Goal: Check status: Check status

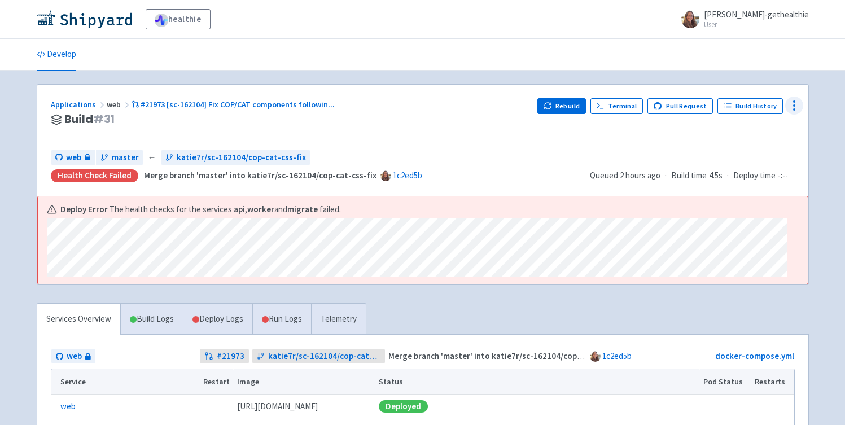
click at [794, 109] on circle at bounding box center [793, 109] width 1 height 1
click at [758, 147] on span "Data Dashboard" at bounding box center [742, 151] width 57 height 16
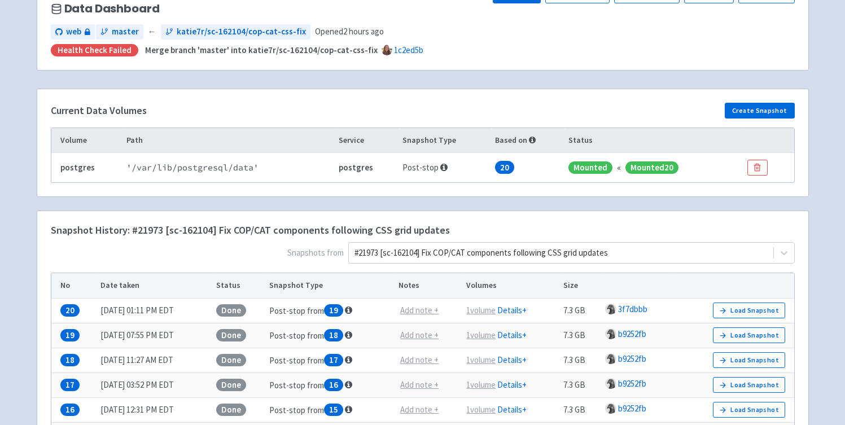
scroll to position [114, 0]
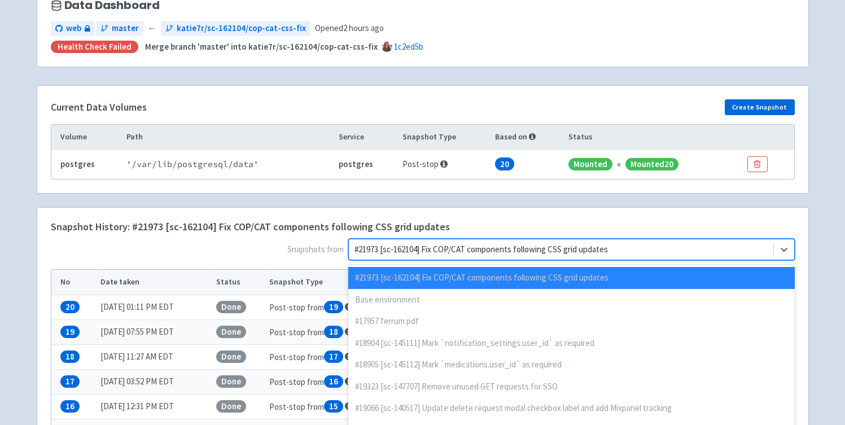
click at [604, 242] on div at bounding box center [560, 249] width 413 height 15
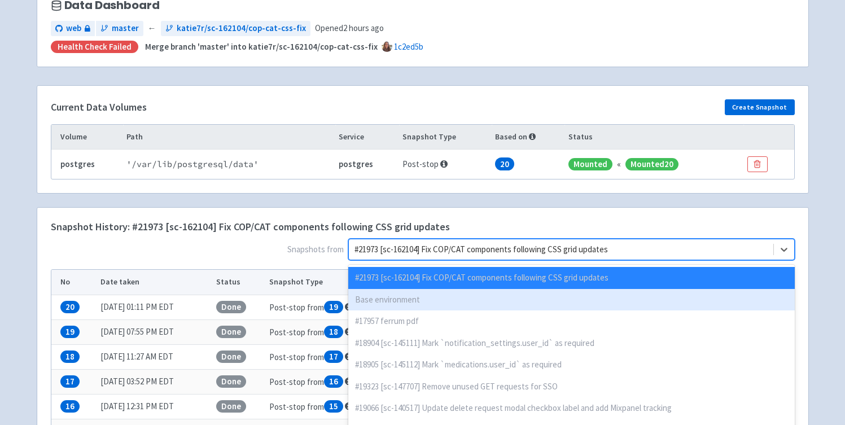
click at [629, 294] on div "Base environment" at bounding box center [571, 300] width 446 height 22
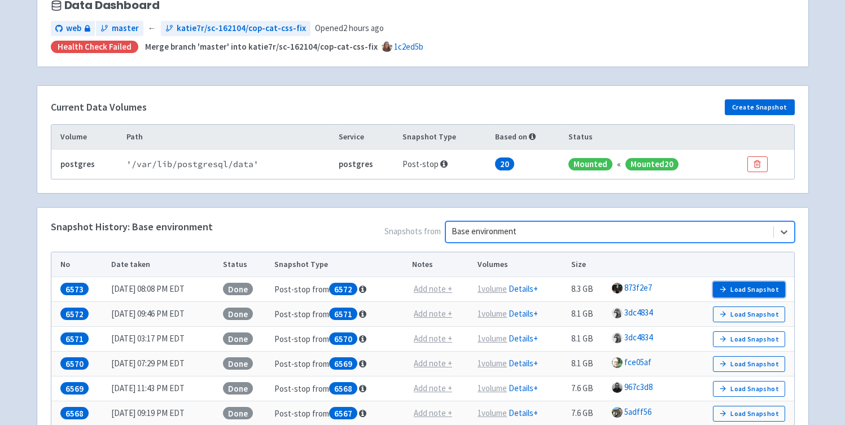
click at [765, 288] on button "Load Snapshot" at bounding box center [749, 290] width 72 height 16
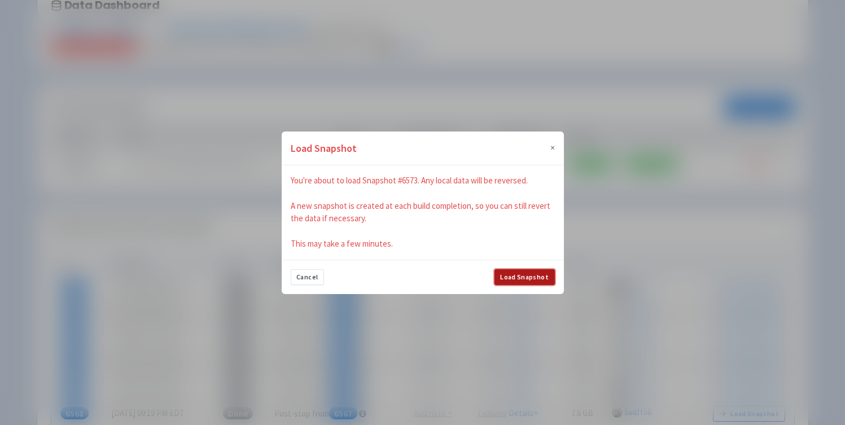
click at [524, 280] on button "Load Snapshot" at bounding box center [524, 277] width 60 height 16
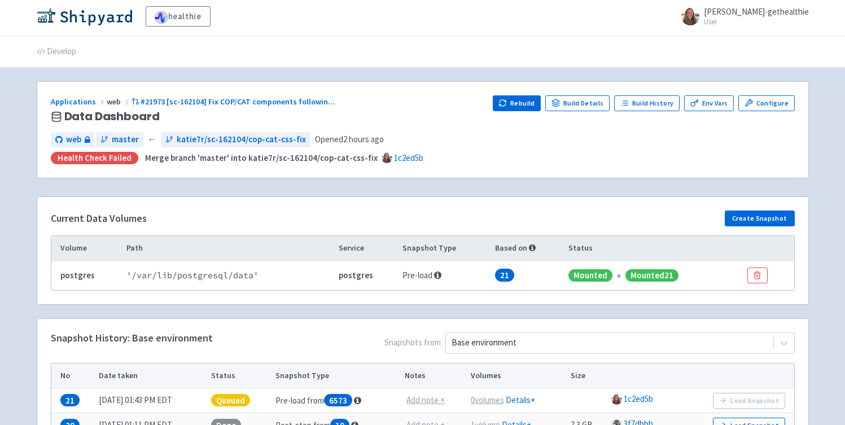
scroll to position [2, 0]
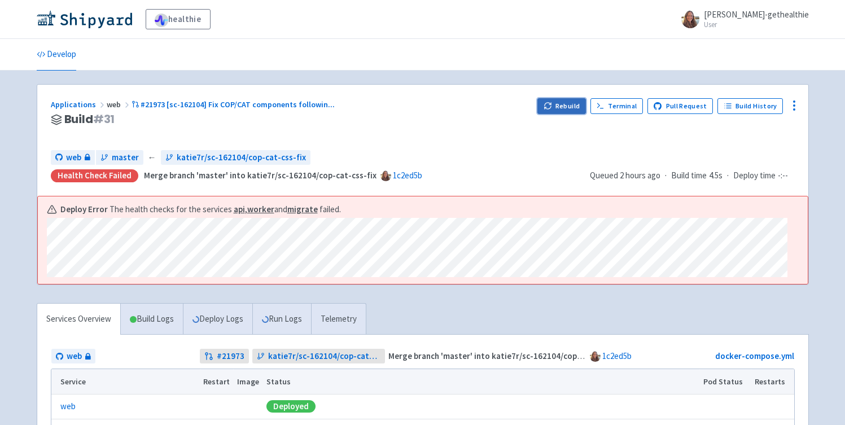
click at [563, 104] on button "Rebuild" at bounding box center [561, 106] width 49 height 16
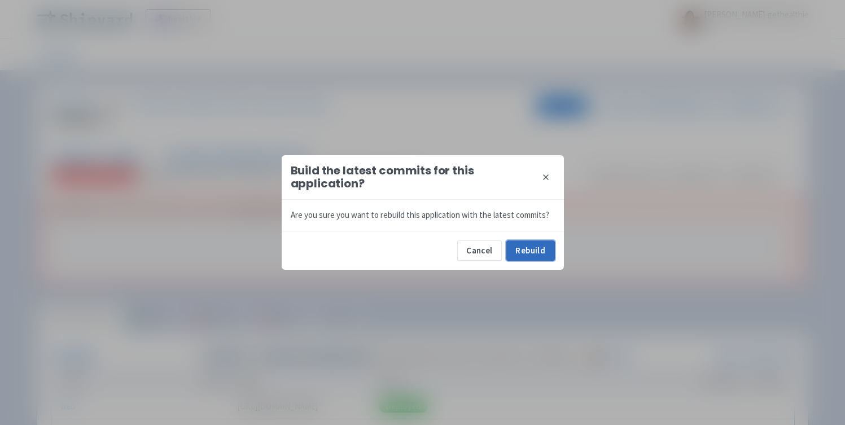
click at [530, 251] on button "Rebuild" at bounding box center [530, 250] width 49 height 20
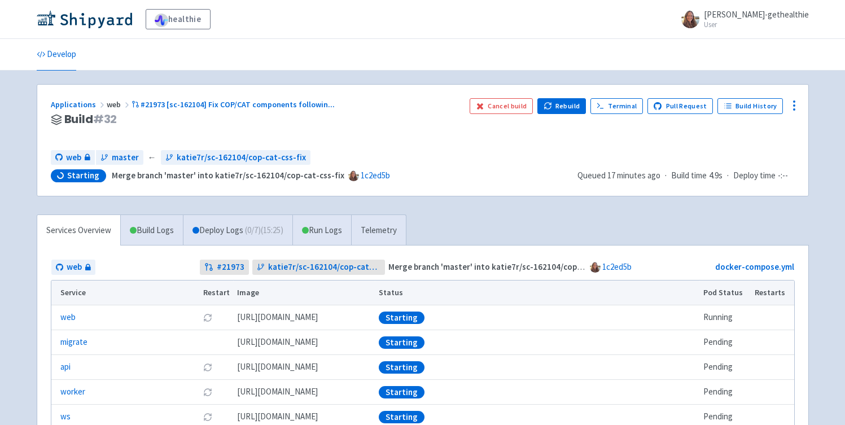
click at [383, 86] on div "Applications web #21973 [sc-162104] Fix COP/CAT components followin ... Build #…" at bounding box center [422, 140] width 771 height 111
click at [827, 301] on div "healthie michelle-smith-gethealthie User Profile Sign out Develop #" at bounding box center [422, 267] width 845 height 534
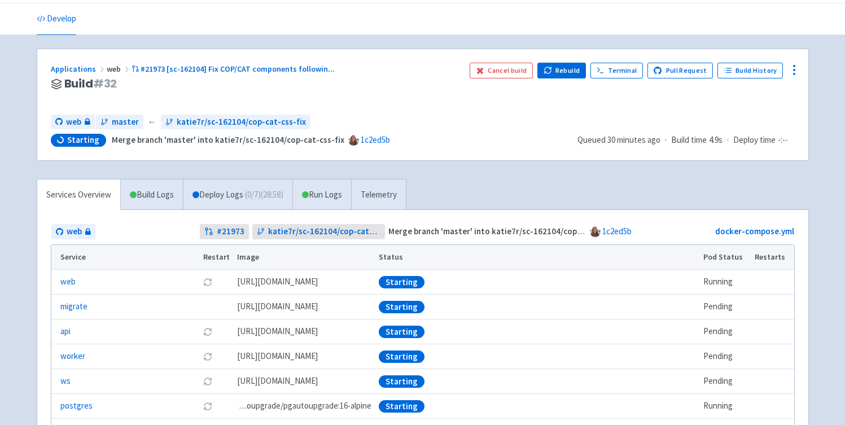
scroll to position [30, 0]
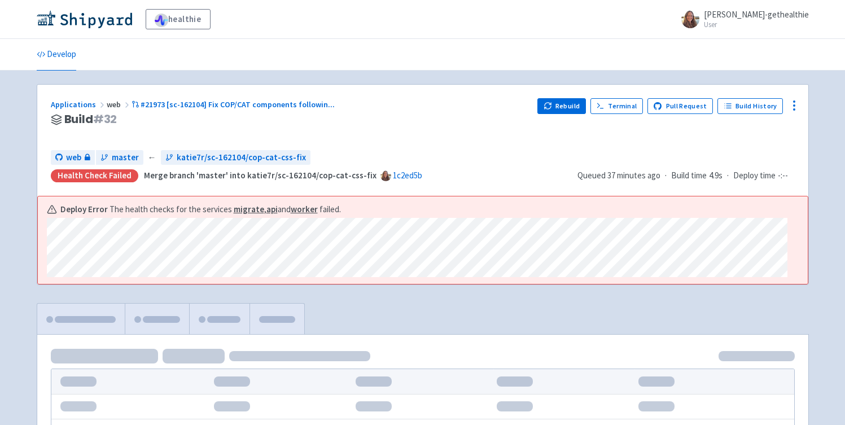
scroll to position [30, 0]
